Goal: Task Accomplishment & Management: Complete application form

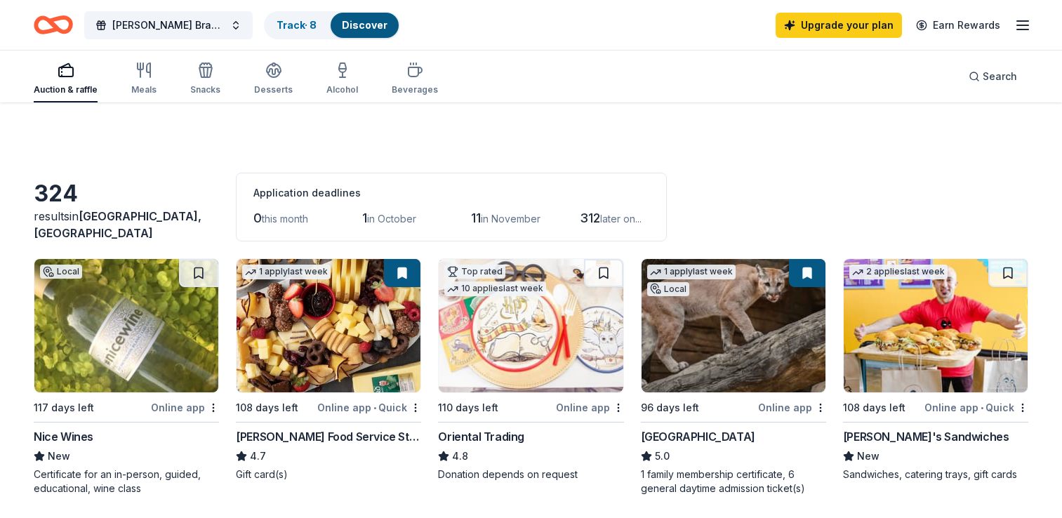
scroll to position [666, 0]
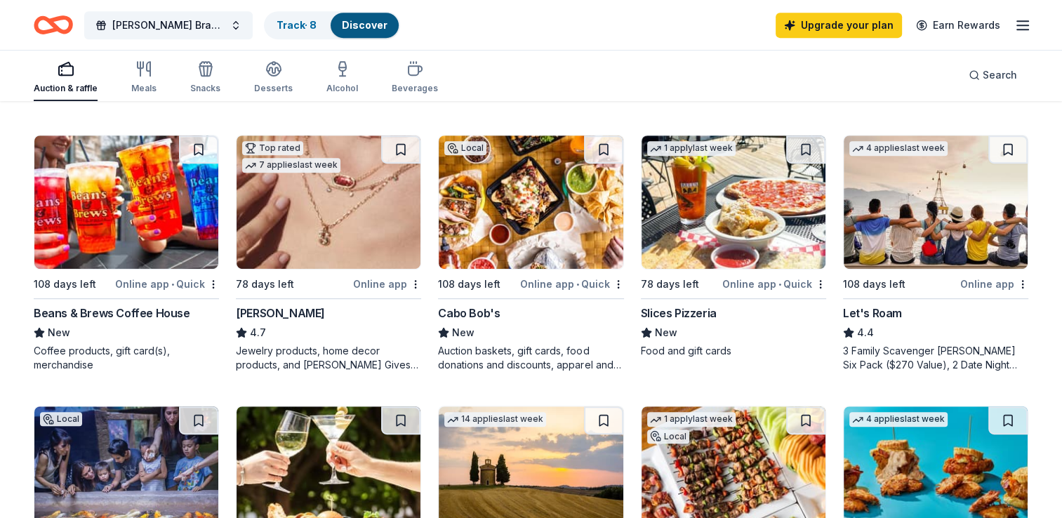
click at [963, 346] on div "3 Family Scavenger Hunt Six Pack ($270 Value), 2 Date Night Scavenger Hunt Two …" at bounding box center [935, 358] width 185 height 28
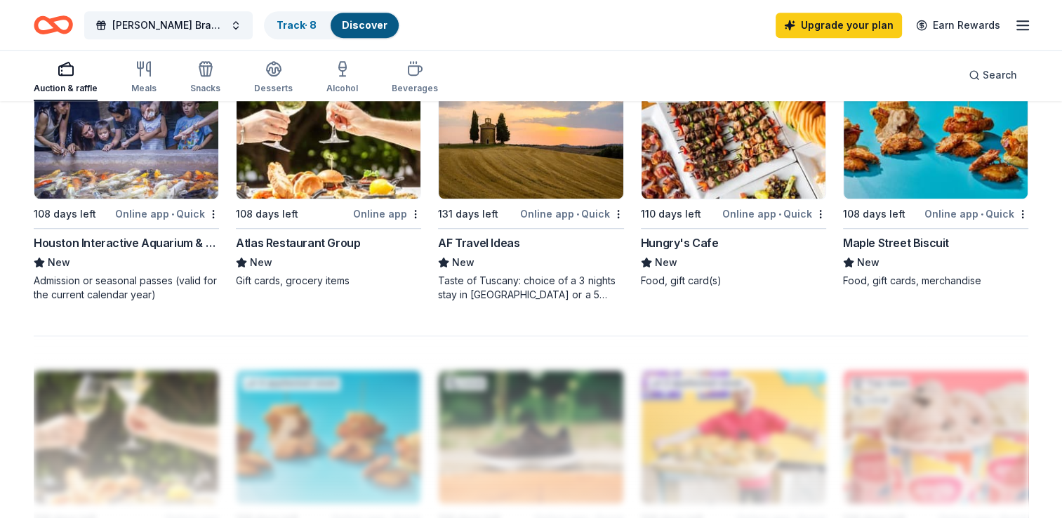
scroll to position [1013, 0]
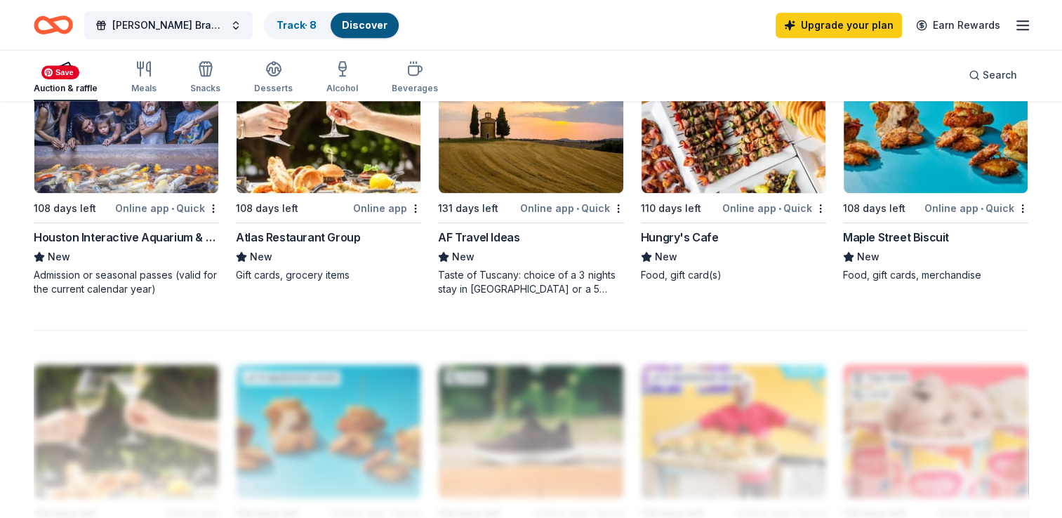
click at [115, 190] on img at bounding box center [126, 126] width 184 height 133
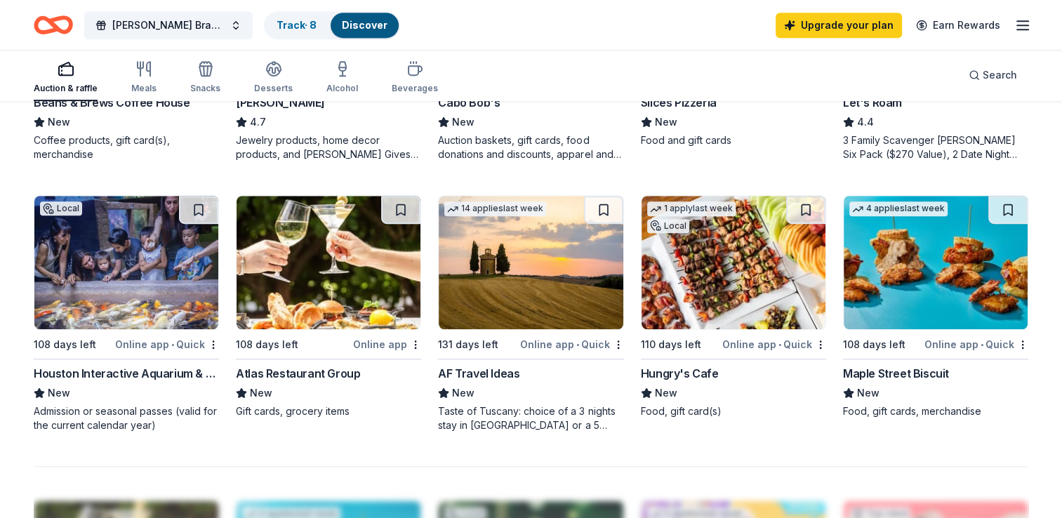
scroll to position [873, 0]
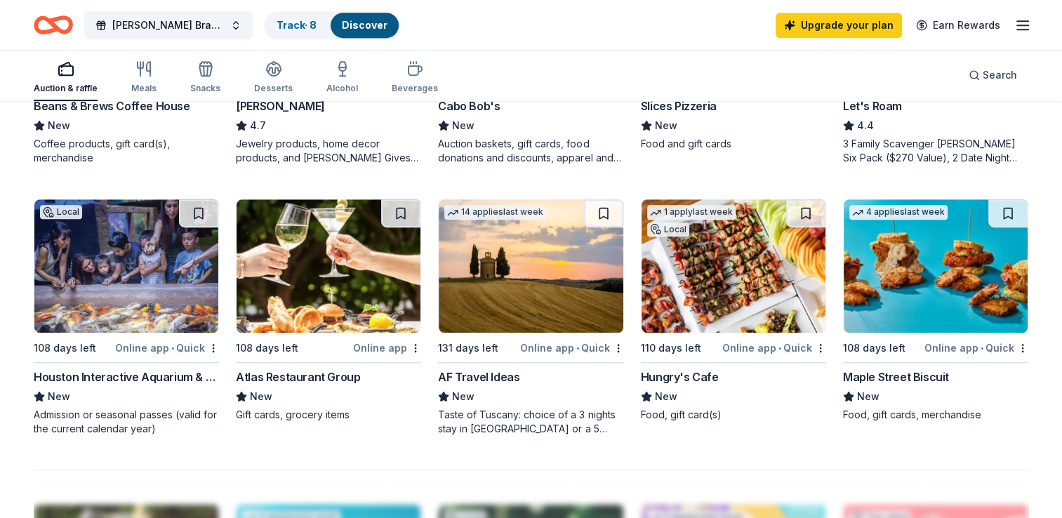
click at [501, 376] on div "AF Travel Ideas" at bounding box center [478, 377] width 81 height 17
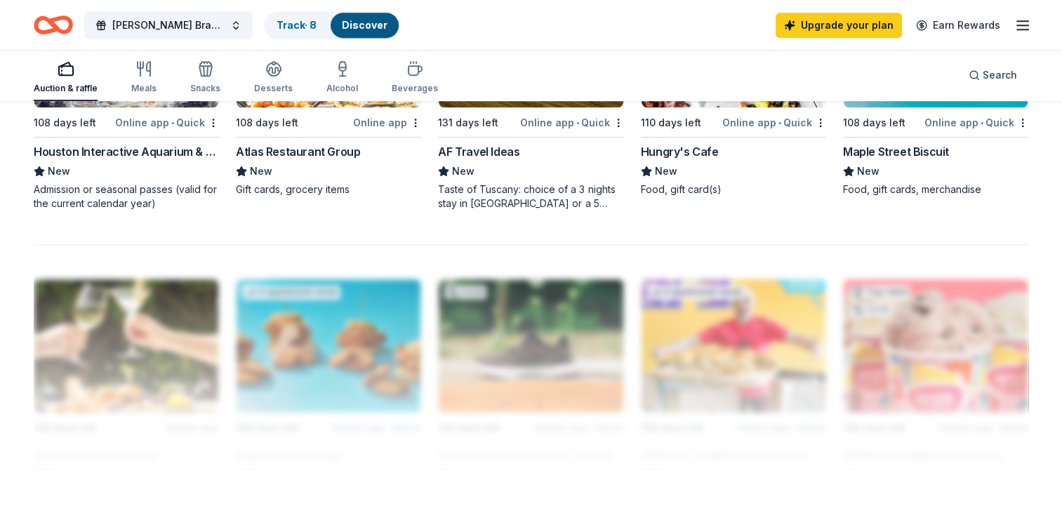
scroll to position [1098, 0]
click at [963, 24] on link "Earn Rewards" at bounding box center [958, 25] width 101 height 25
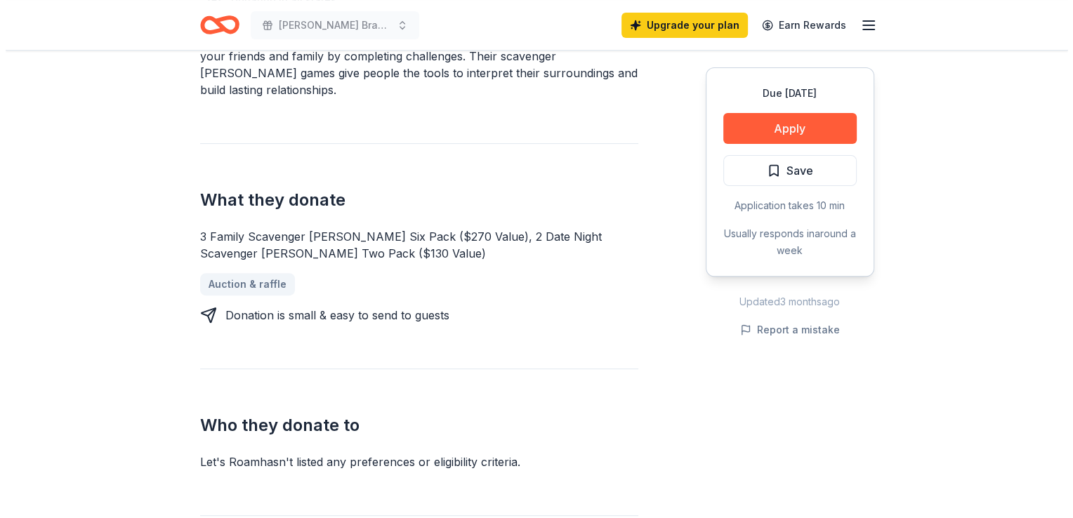
scroll to position [486, 0]
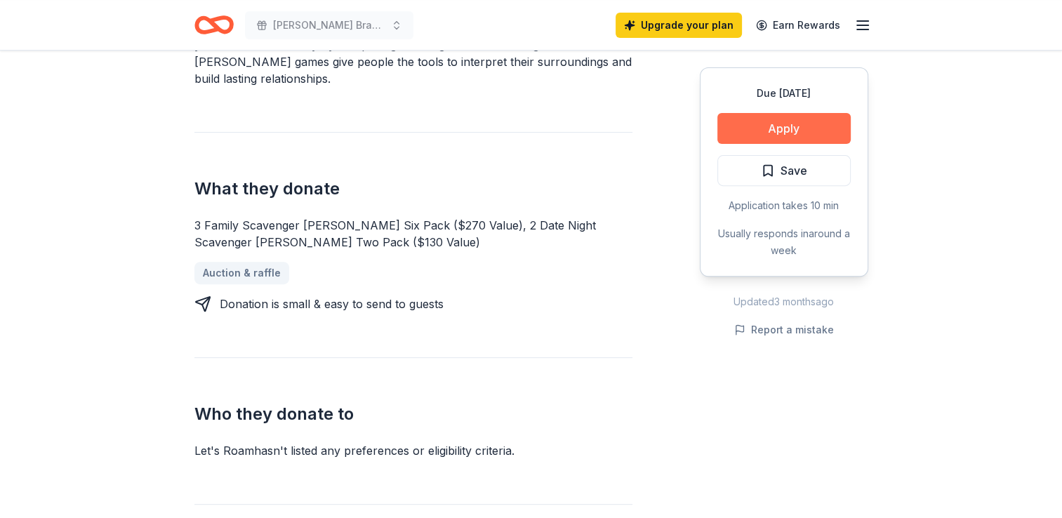
click at [774, 130] on button "Apply" at bounding box center [784, 128] width 133 height 31
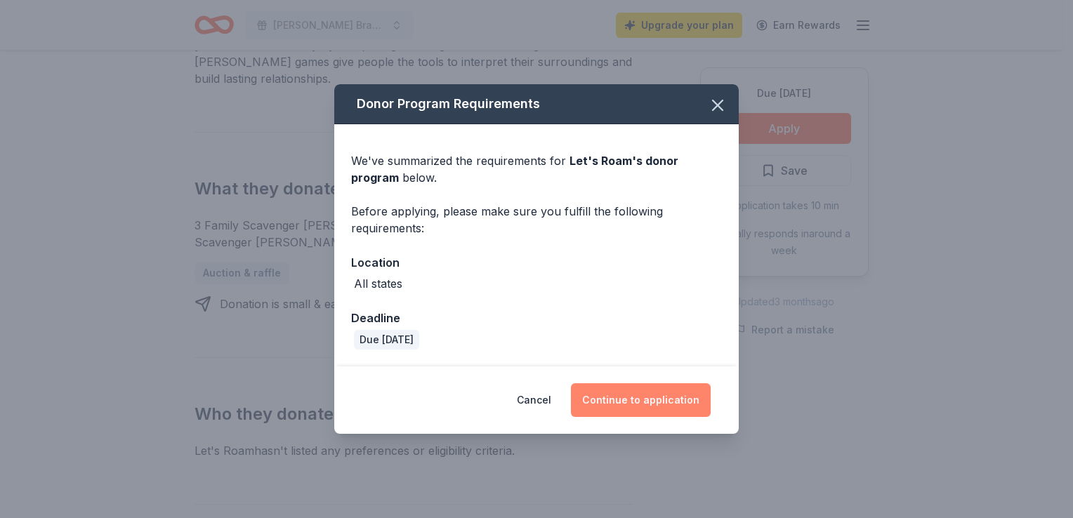
click at [644, 386] on button "Continue to application" at bounding box center [641, 400] width 140 height 34
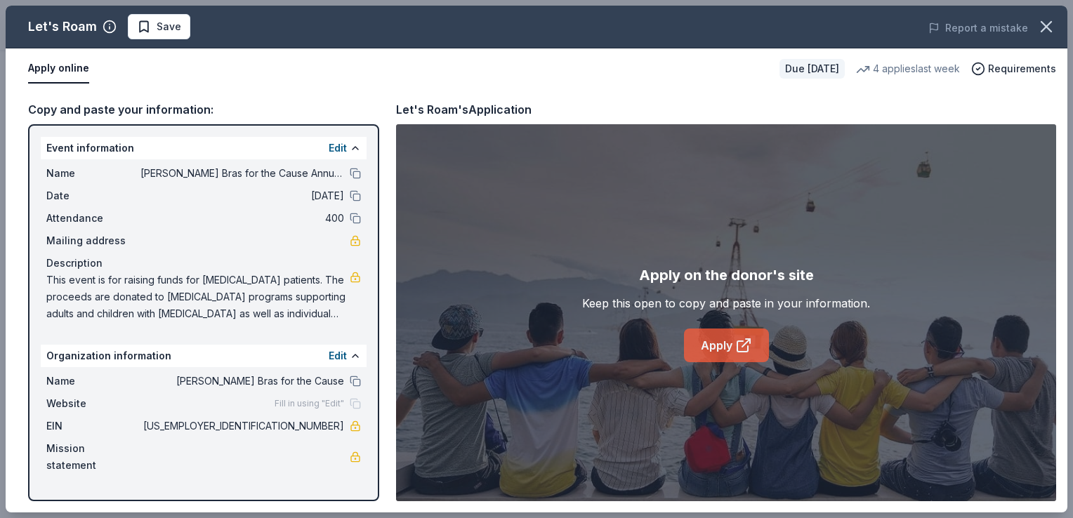
click at [739, 337] on icon at bounding box center [743, 345] width 17 height 17
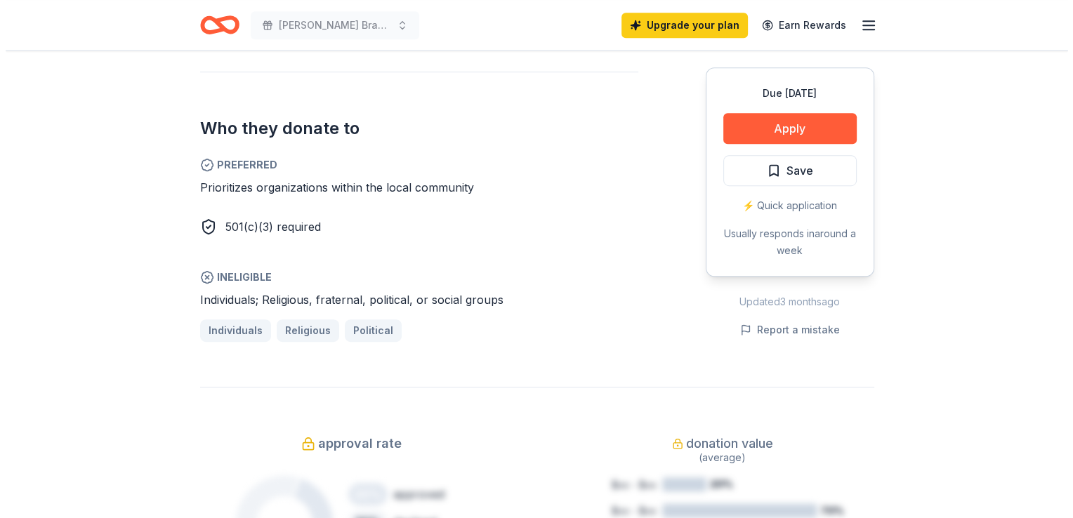
scroll to position [782, 0]
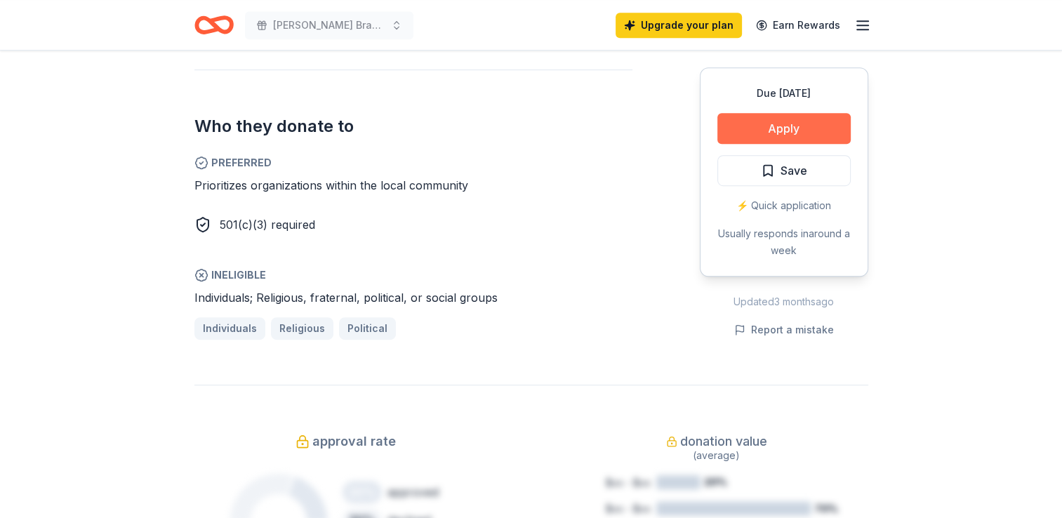
click at [820, 118] on button "Apply" at bounding box center [784, 128] width 133 height 31
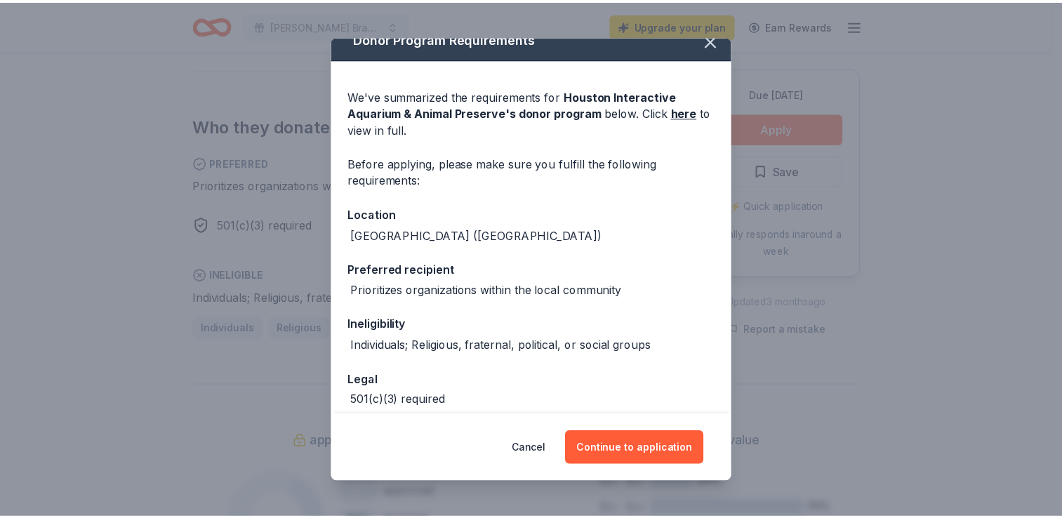
scroll to position [0, 0]
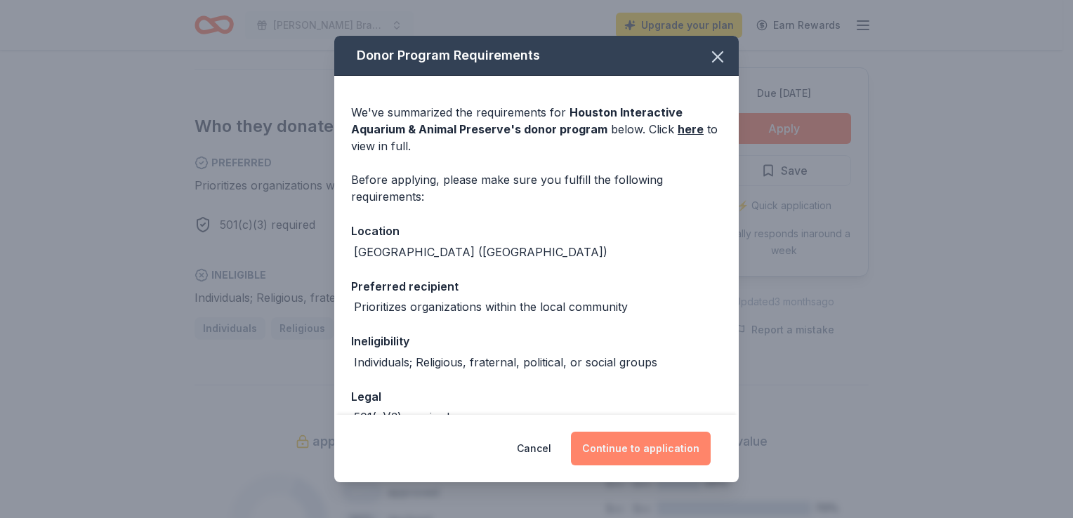
click at [637, 446] on button "Continue to application" at bounding box center [641, 449] width 140 height 34
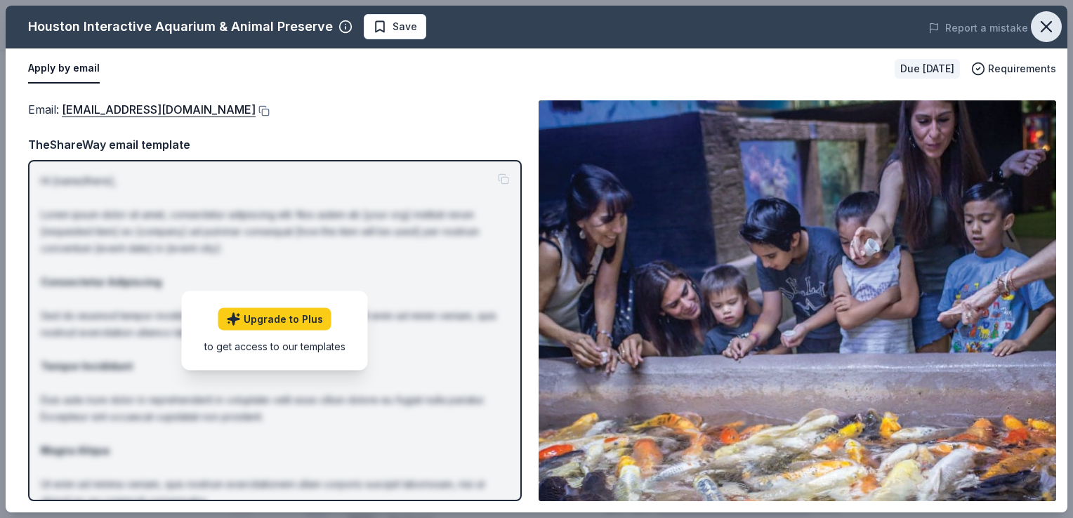
click at [1052, 17] on icon "button" at bounding box center [1047, 27] width 20 height 20
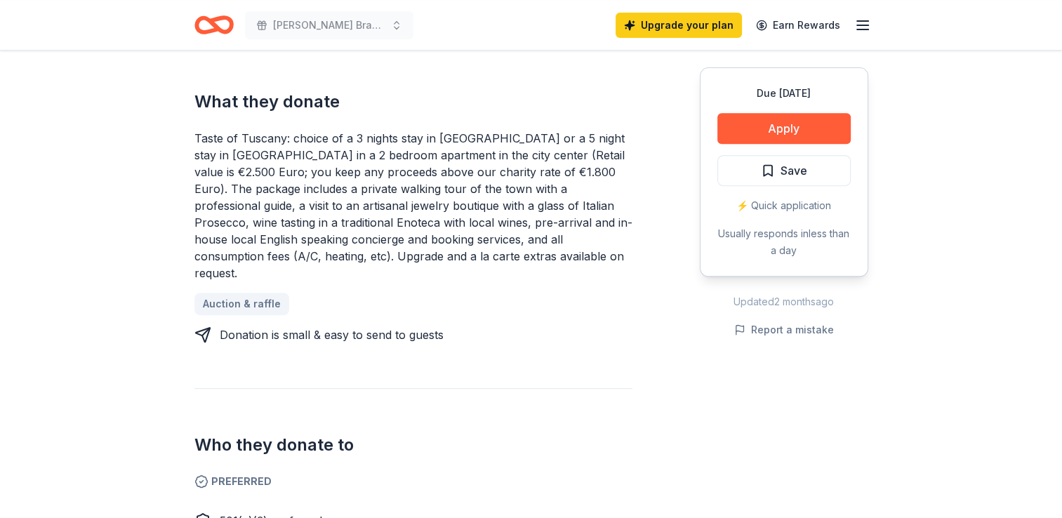
scroll to position [562, 0]
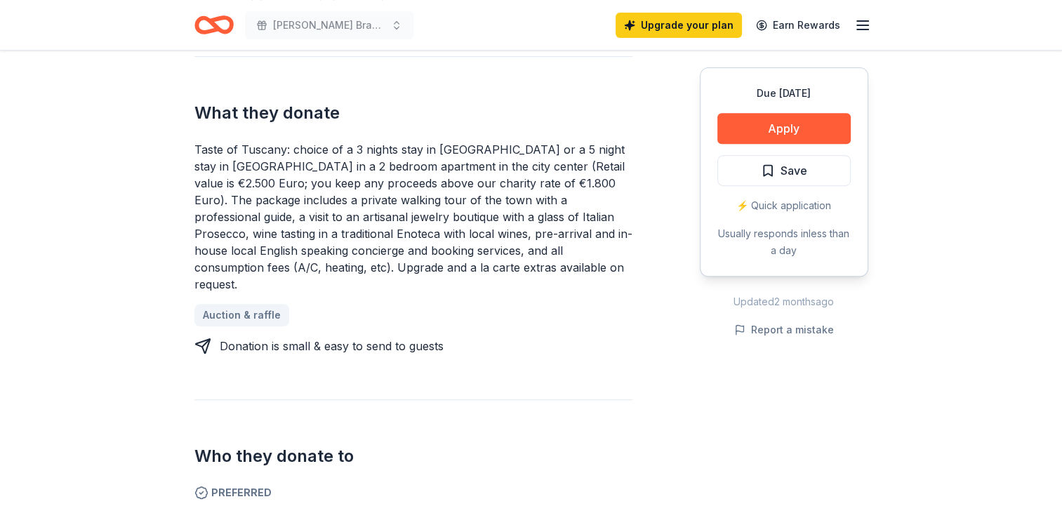
click at [112, 486] on div "Due [DATE] Share AF Travel Ideas New 14 applies last week approval rate donatio…" at bounding box center [531, 495] width 1062 height 2012
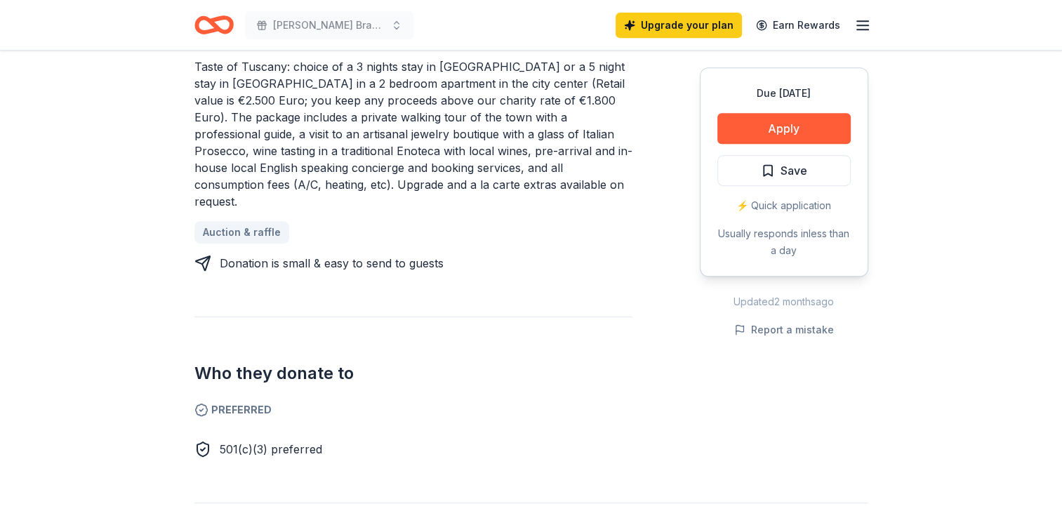
scroll to position [640, 0]
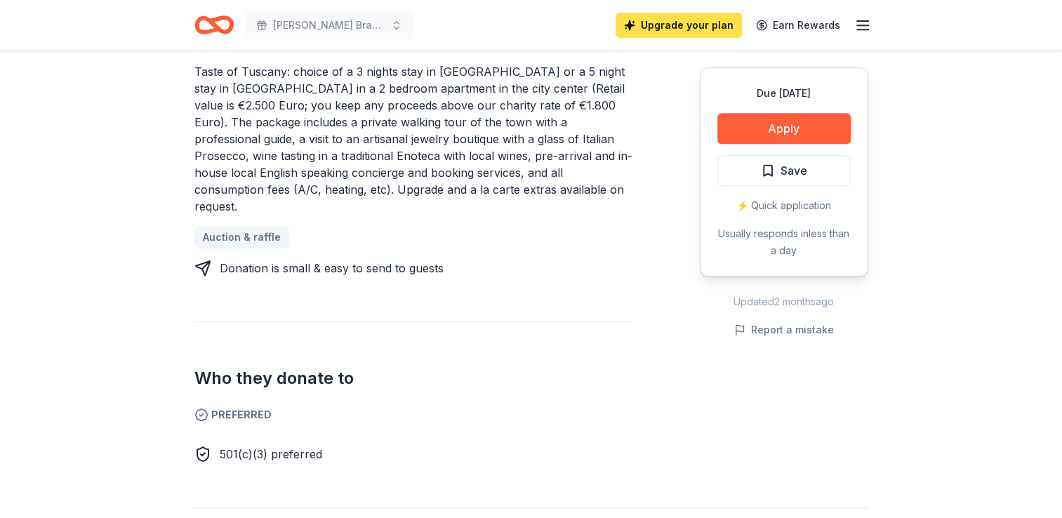
click at [699, 29] on link "Upgrade your plan" at bounding box center [679, 25] width 126 height 25
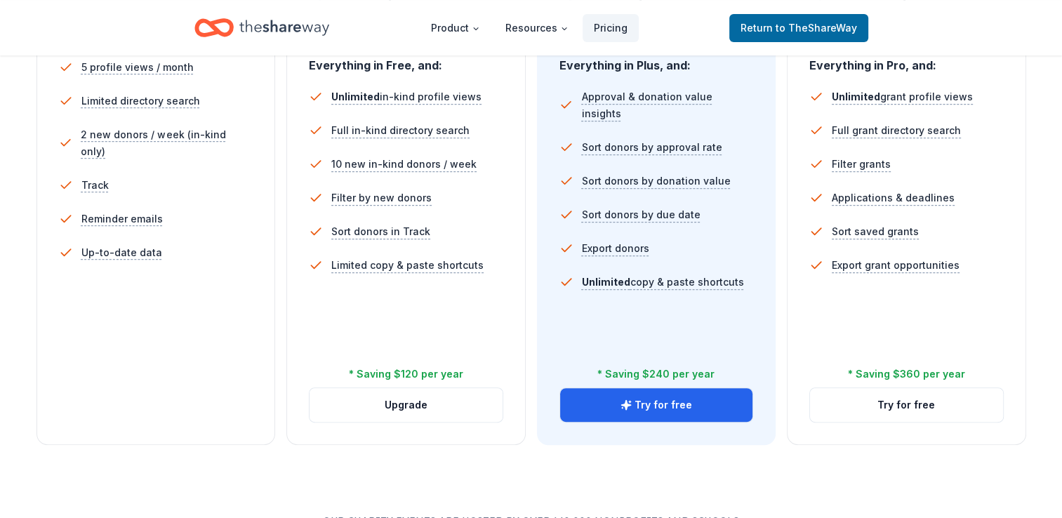
scroll to position [435, 0]
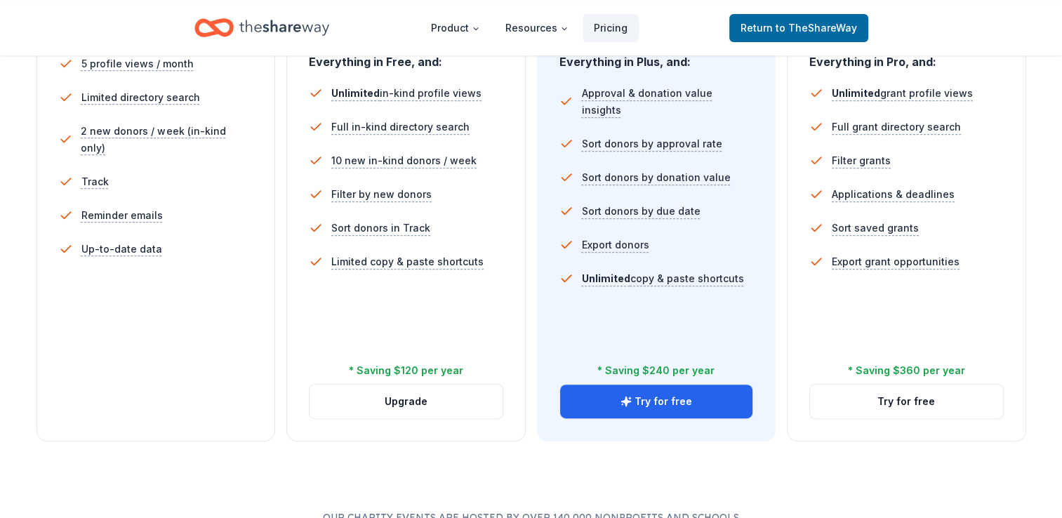
click at [14, 413] on div "Choose the perfect plan for you Monthly Annual Free Current Come see what we're…" at bounding box center [531, 188] width 1062 height 978
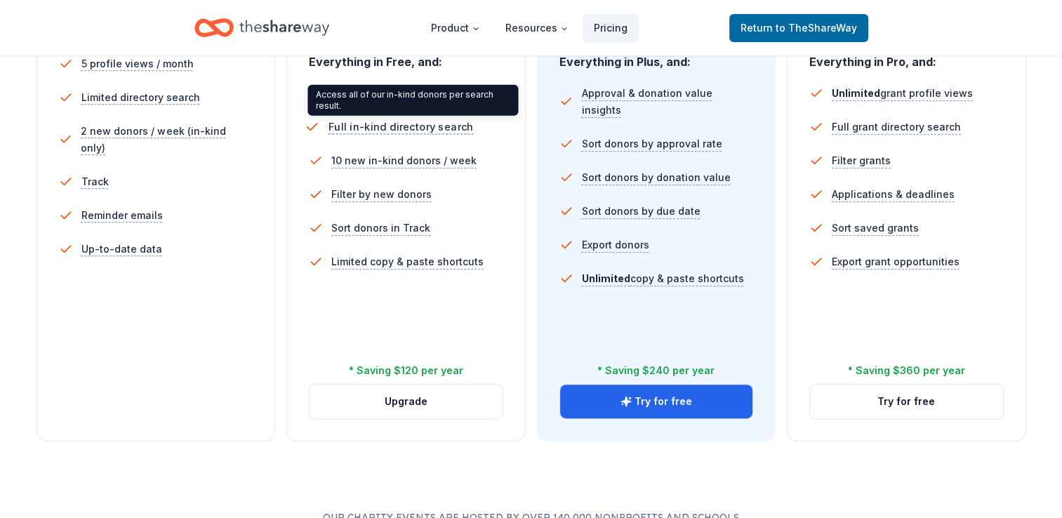
drag, startPoint x: 860, startPoint y: 348, endPoint x: 439, endPoint y: 127, distance: 474.9
click at [439, 127] on span "Full in-kind directory search" at bounding box center [401, 128] width 145 height 18
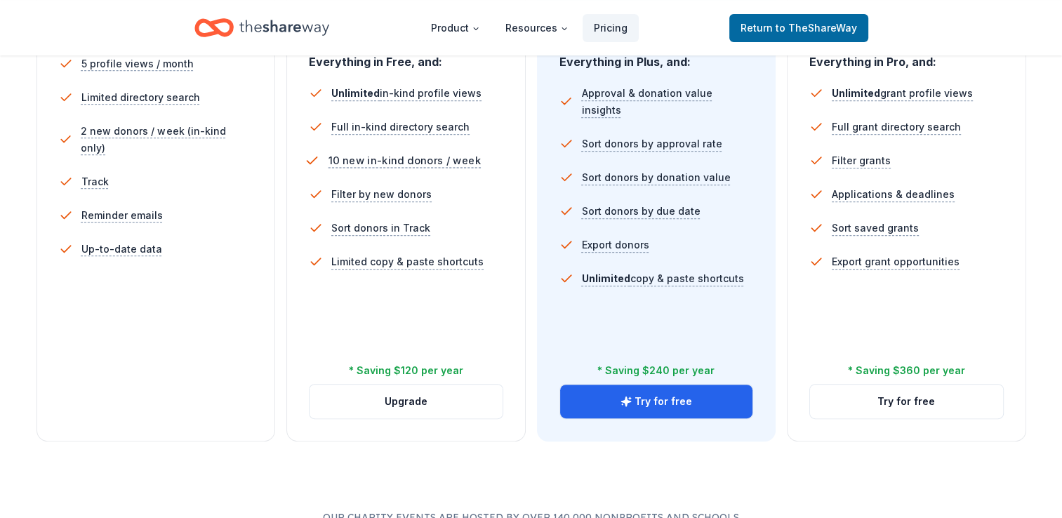
click at [397, 160] on span "10 new in-kind donors / week" at bounding box center [405, 161] width 152 height 18
click at [646, 389] on button "Try for free" at bounding box center [656, 402] width 193 height 34
